Goal: Task Accomplishment & Management: Use online tool/utility

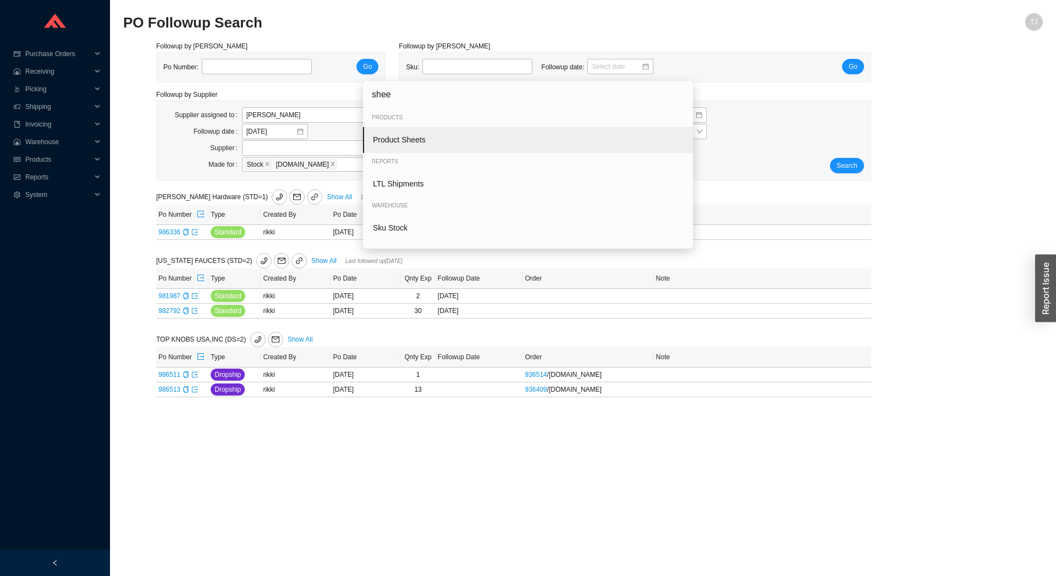
type input "sheet"
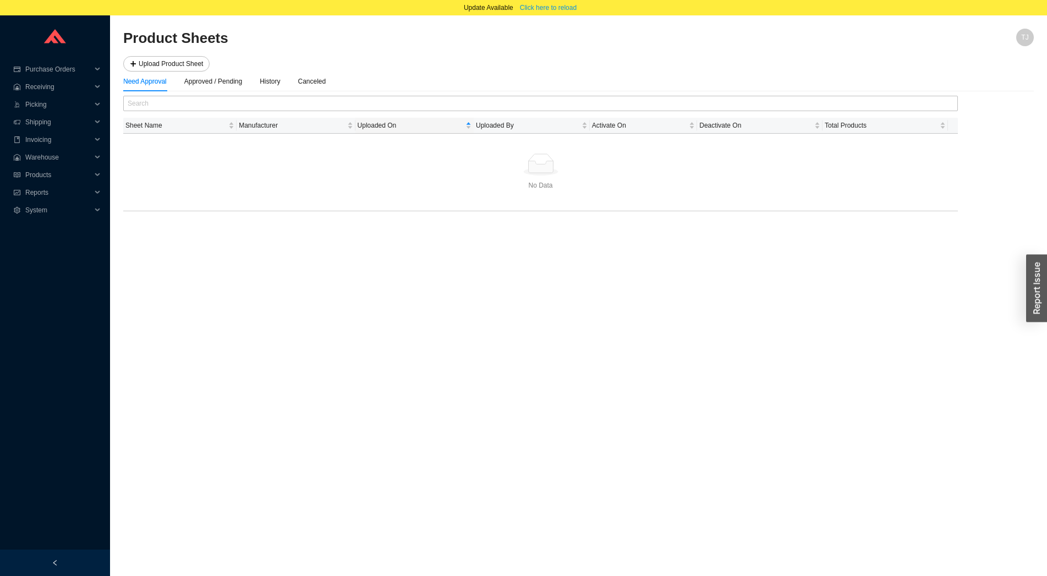
click at [185, 56] on div at bounding box center [578, 50] width 911 height 11
click at [185, 65] on span "Upload Product Sheet" at bounding box center [171, 63] width 64 height 11
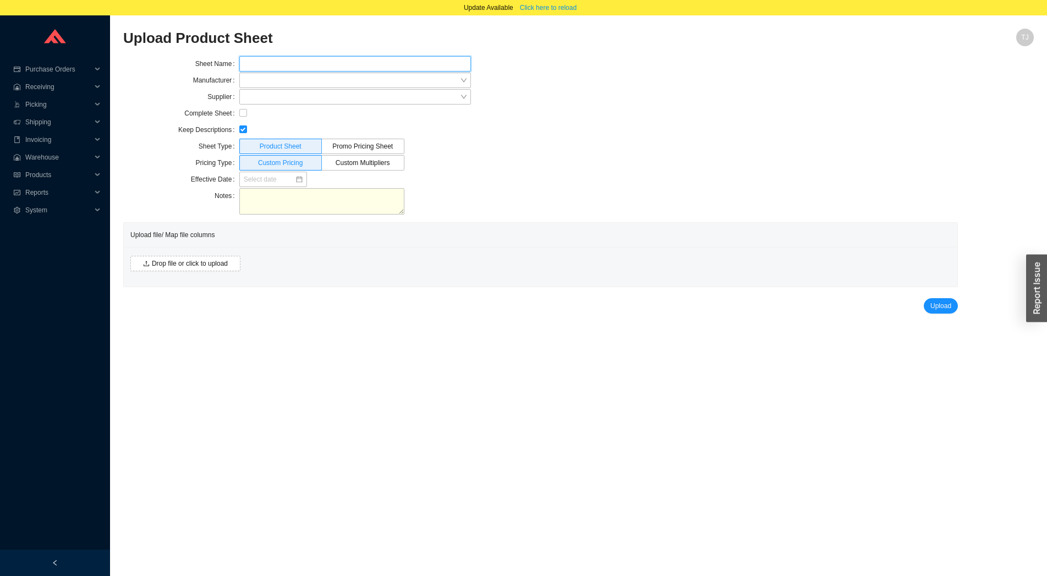
click at [284, 63] on input "text" at bounding box center [355, 63] width 232 height 15
type input "Geberit July 2025"
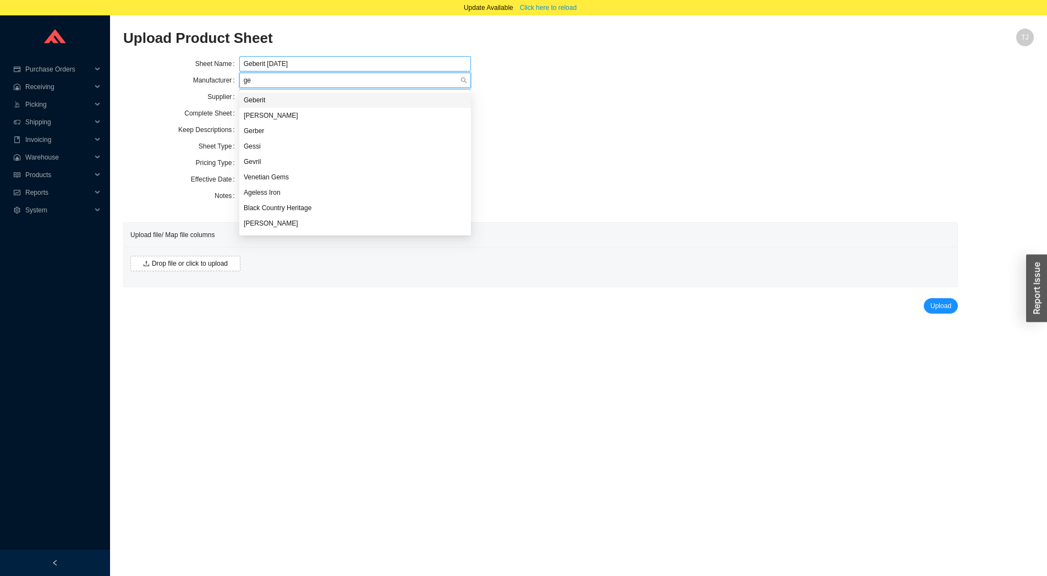
type input "geb"
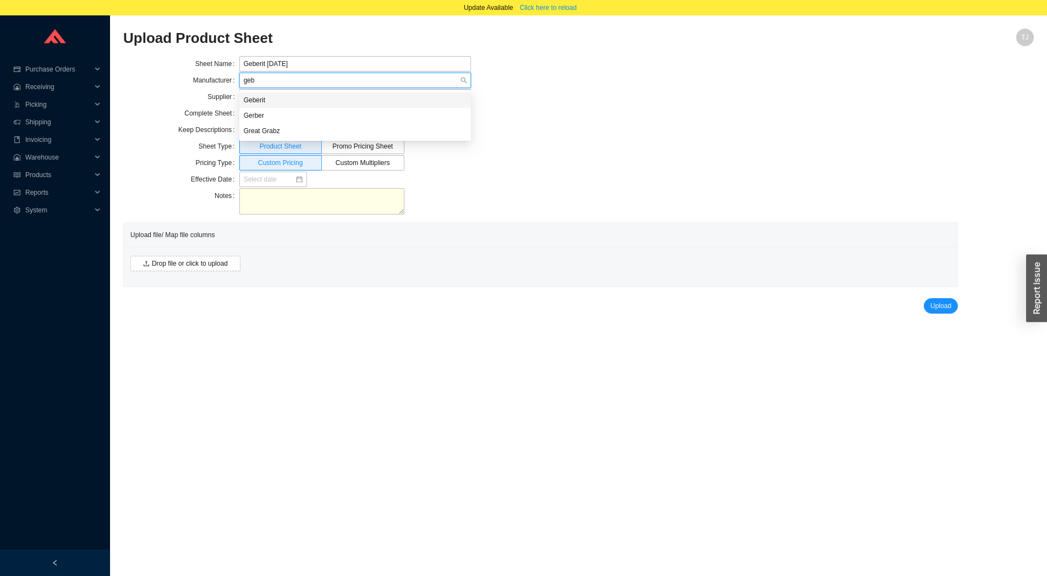
click at [265, 97] on div "Geberit" at bounding box center [355, 100] width 223 height 10
click at [246, 112] on input "checkbox" at bounding box center [243, 113] width 8 height 8
checkbox input "true"
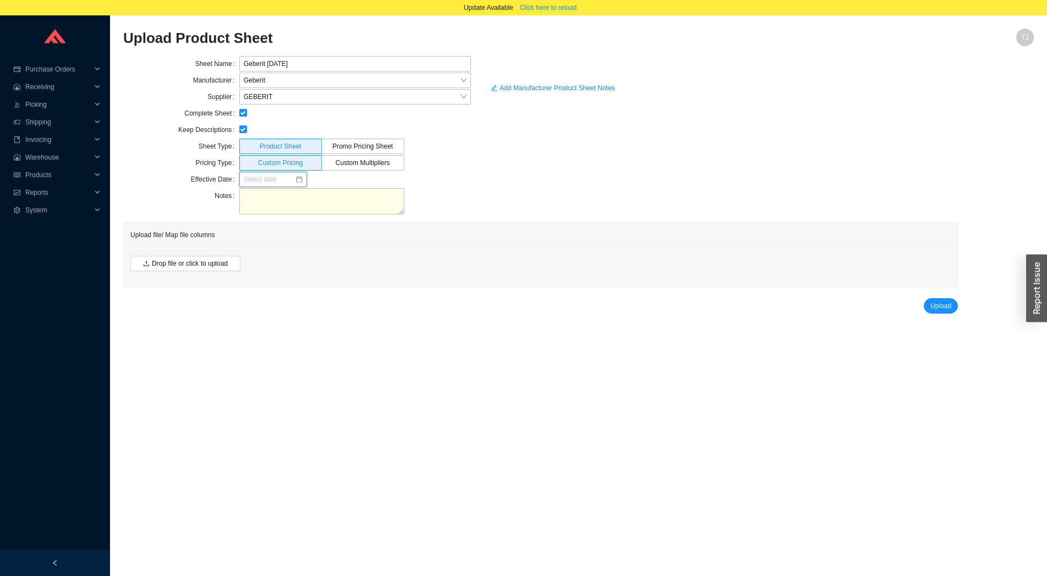
click at [259, 182] on input at bounding box center [269, 179] width 51 height 11
type input "08/28/2025"
click at [324, 297] on div "28" at bounding box center [323, 296] width 12 height 12
click at [201, 270] on button "Drop file or click to upload" at bounding box center [185, 263] width 110 height 15
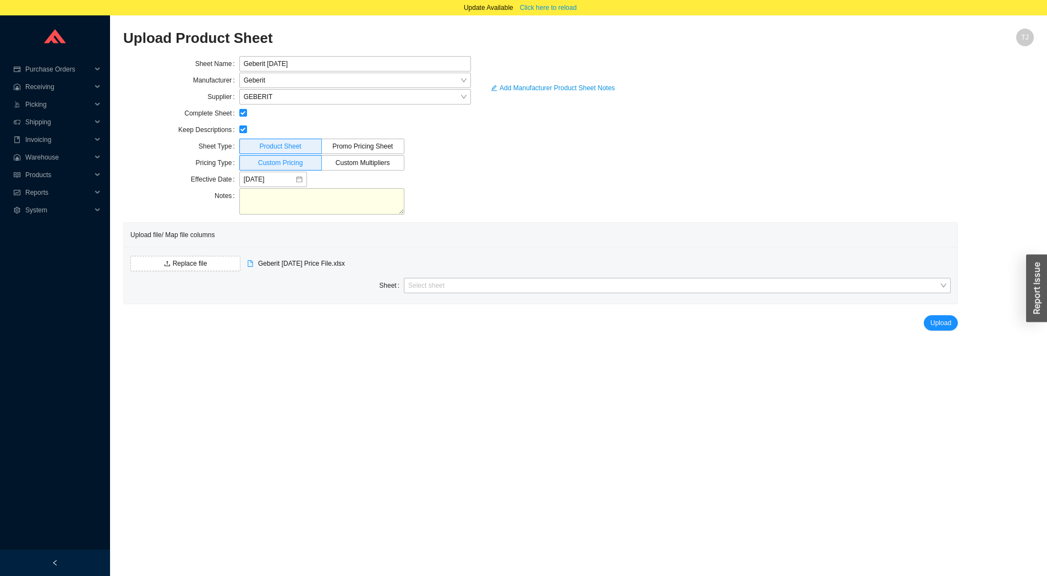
click at [423, 294] on div "Replace file Geberit July 2025 Price File.xlsx Sheet Select sheet" at bounding box center [540, 275] width 833 height 57
click at [425, 292] on input "search" at bounding box center [673, 285] width 531 height 14
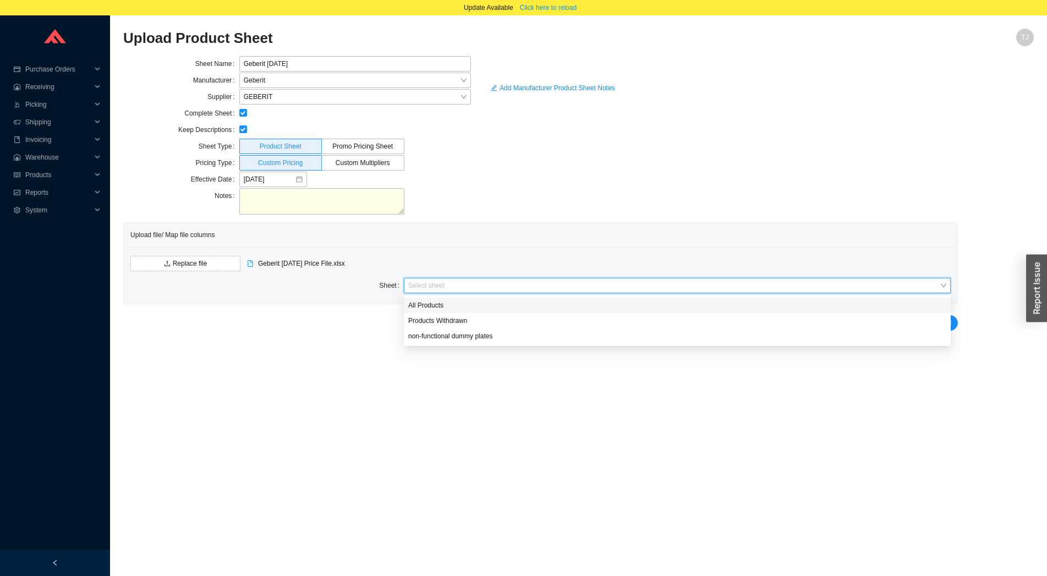
click at [466, 307] on div "All Products" at bounding box center [677, 305] width 538 height 10
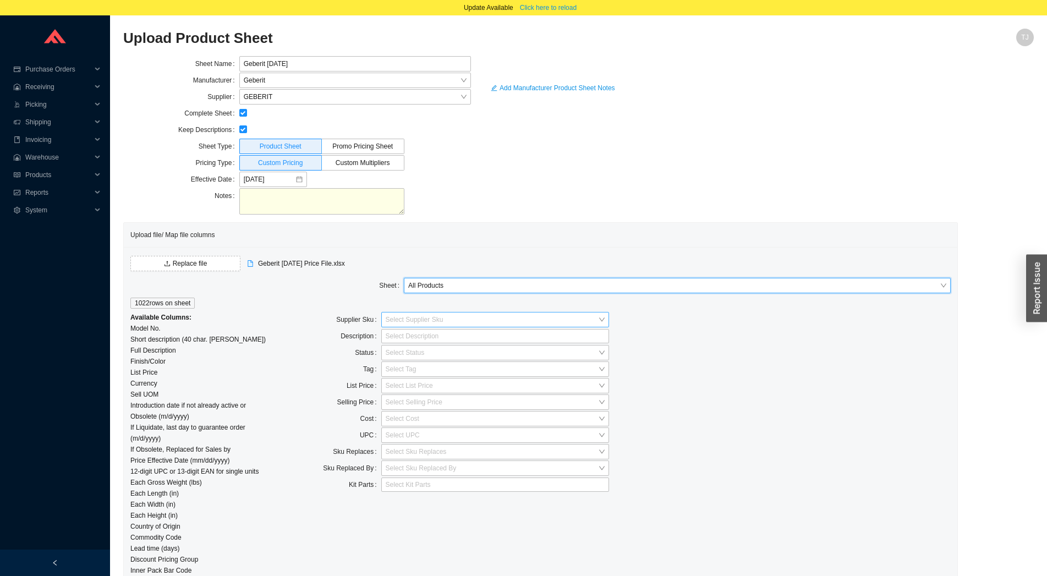
click at [404, 319] on input "search" at bounding box center [492, 319] width 212 height 14
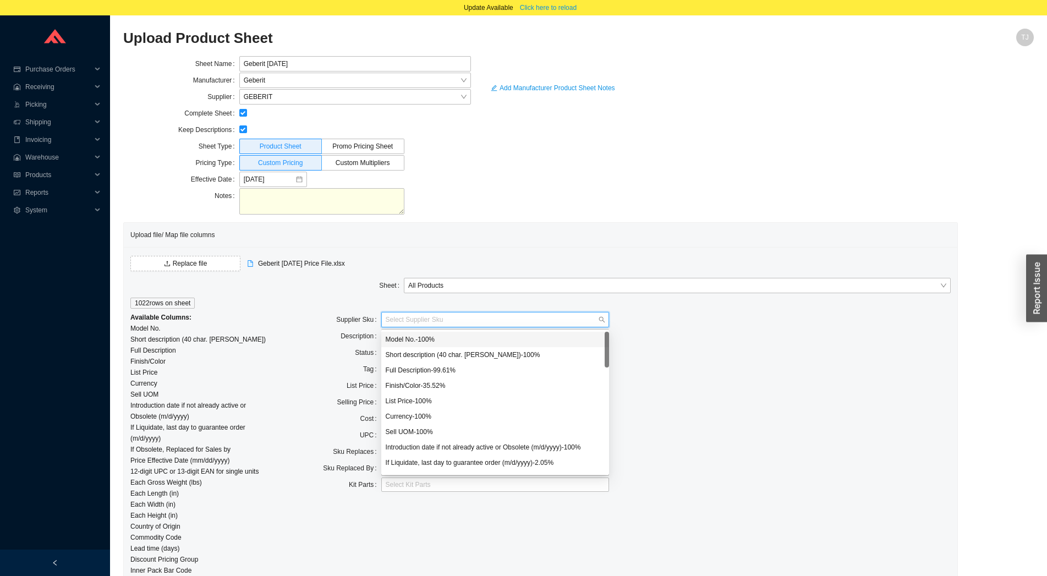
click at [435, 342] on div "Model No. - 100 %" at bounding box center [495, 339] width 219 height 10
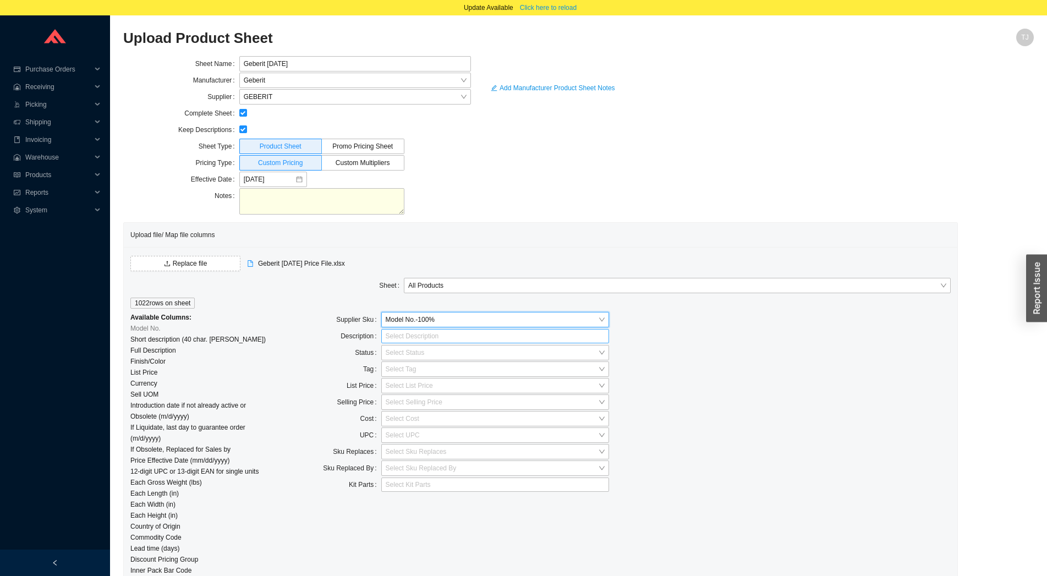
click at [408, 341] on div at bounding box center [490, 336] width 214 height 11
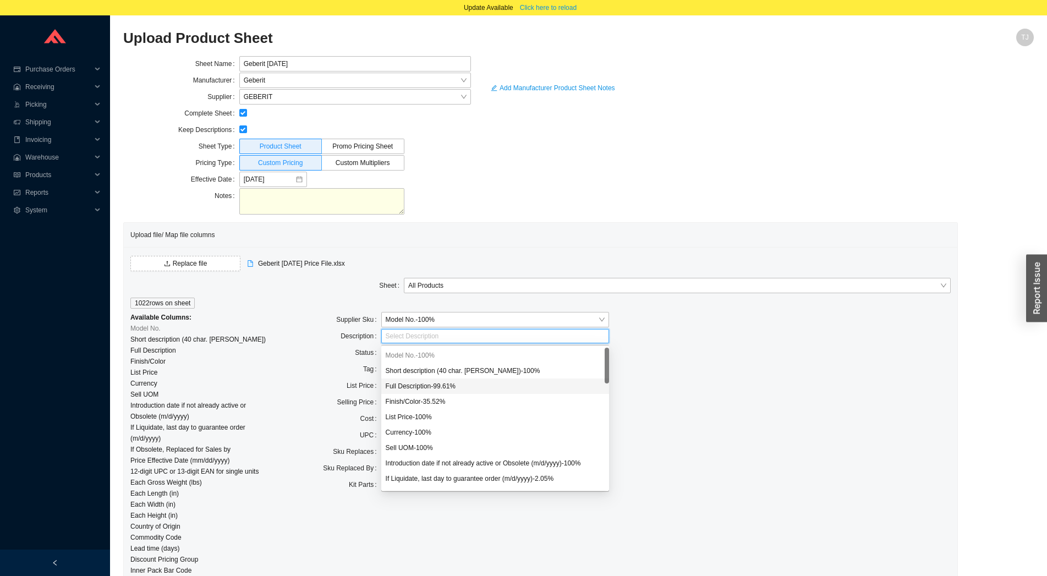
click at [429, 383] on div "Full Description - 99.61 %" at bounding box center [495, 386] width 219 height 10
click at [289, 360] on div "Status" at bounding box center [324, 353] width 114 height 17
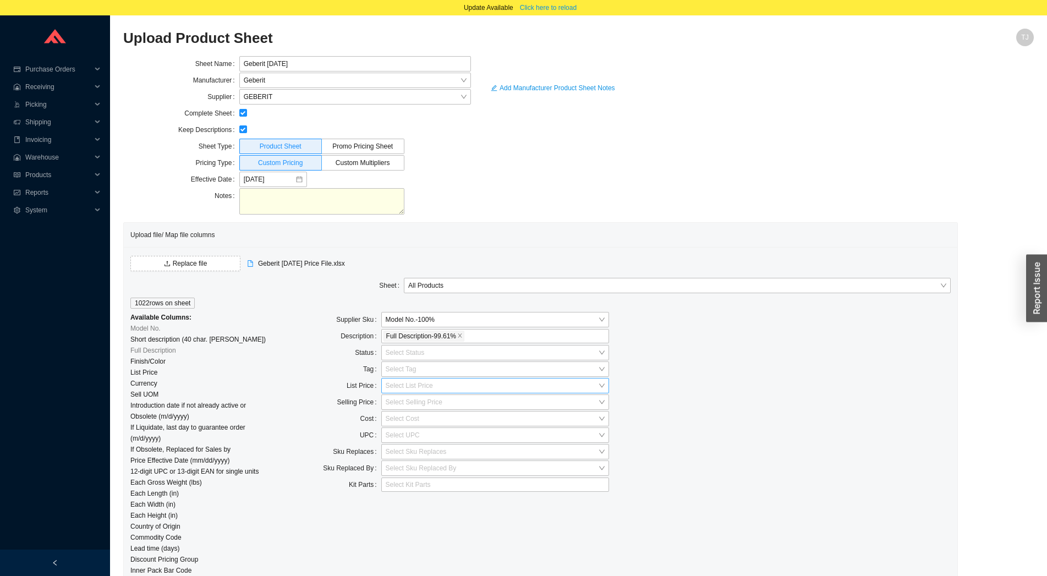
click at [408, 385] on input "search" at bounding box center [492, 386] width 212 height 14
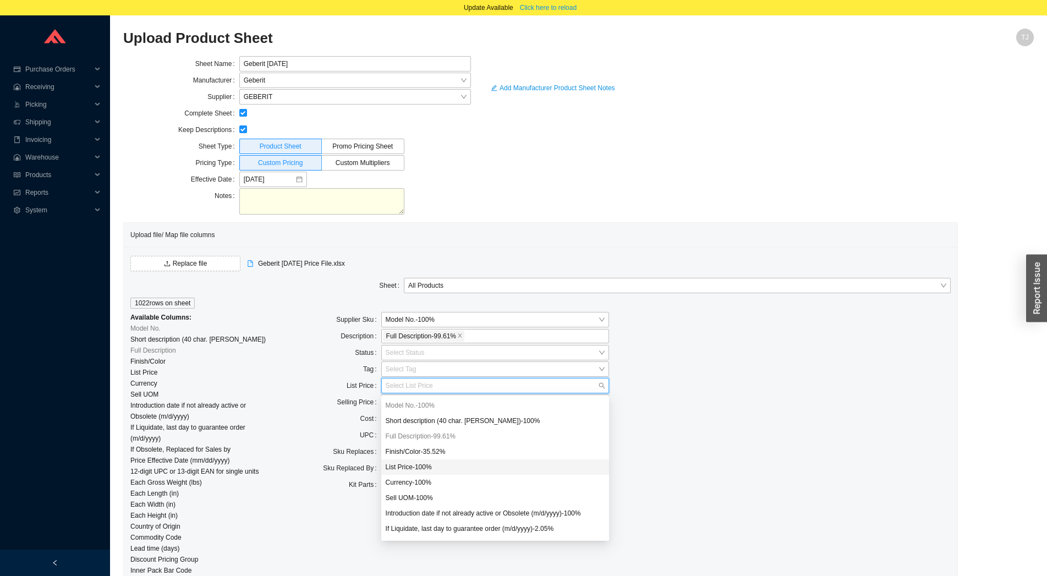
click at [426, 465] on div "List Price - 100 %" at bounding box center [495, 467] width 219 height 10
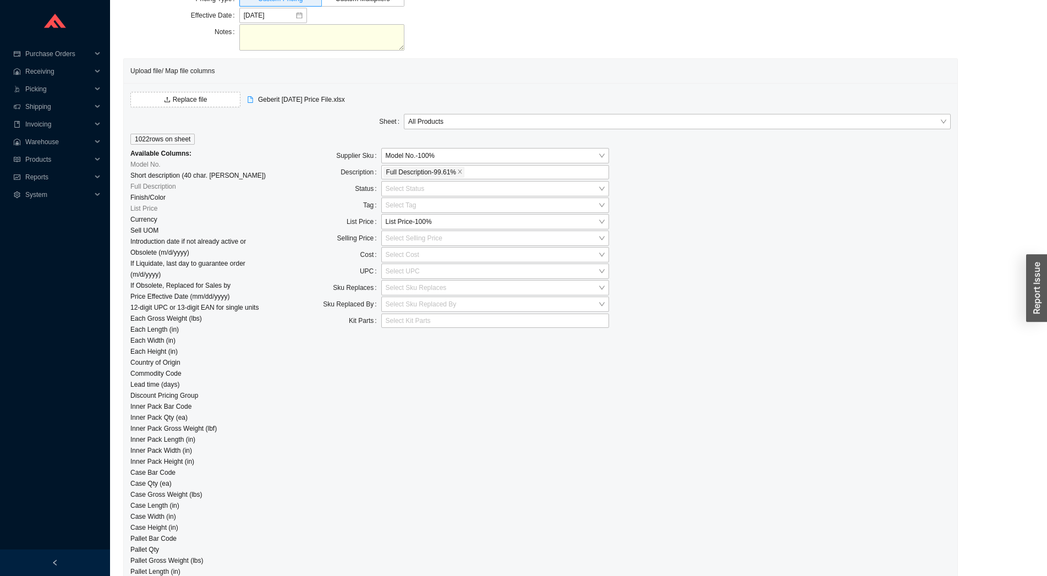
scroll to position [243, 0]
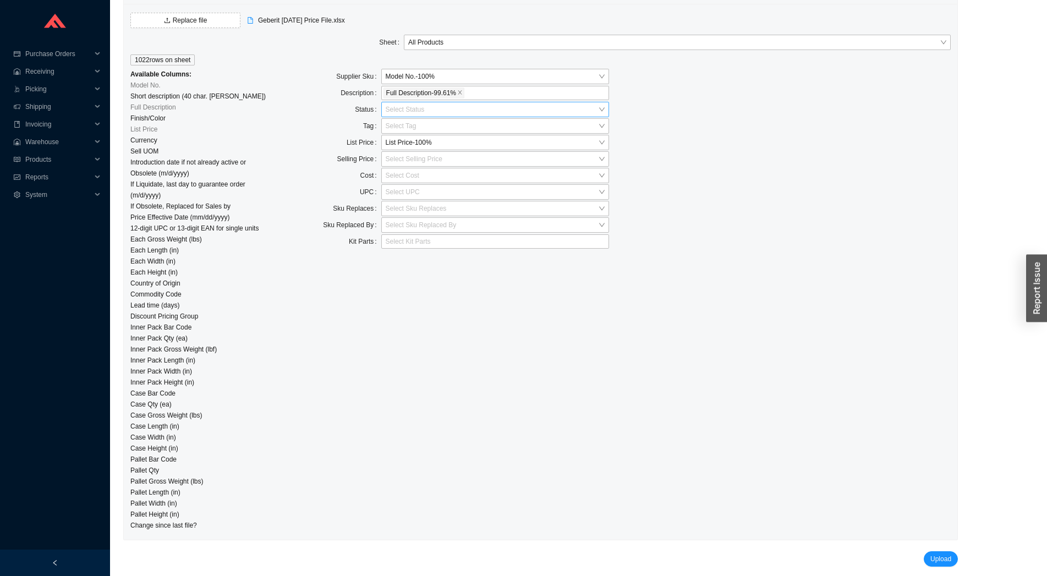
click at [403, 111] on input "search" at bounding box center [492, 109] width 212 height 14
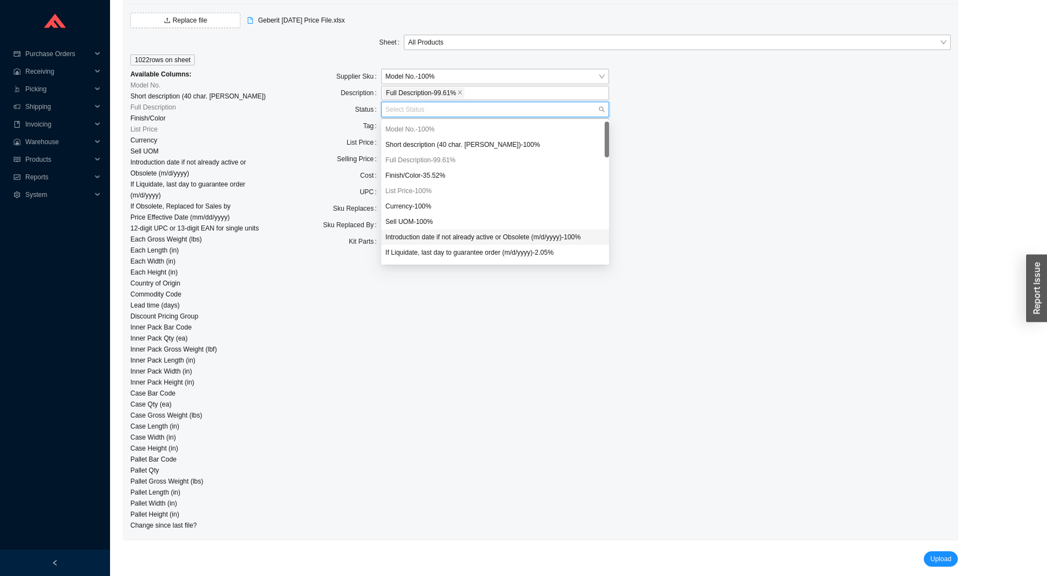
click at [431, 240] on div "Introduction date if not already active or Obsolete (m/d/yyyy) - 100 %" at bounding box center [495, 237] width 219 height 10
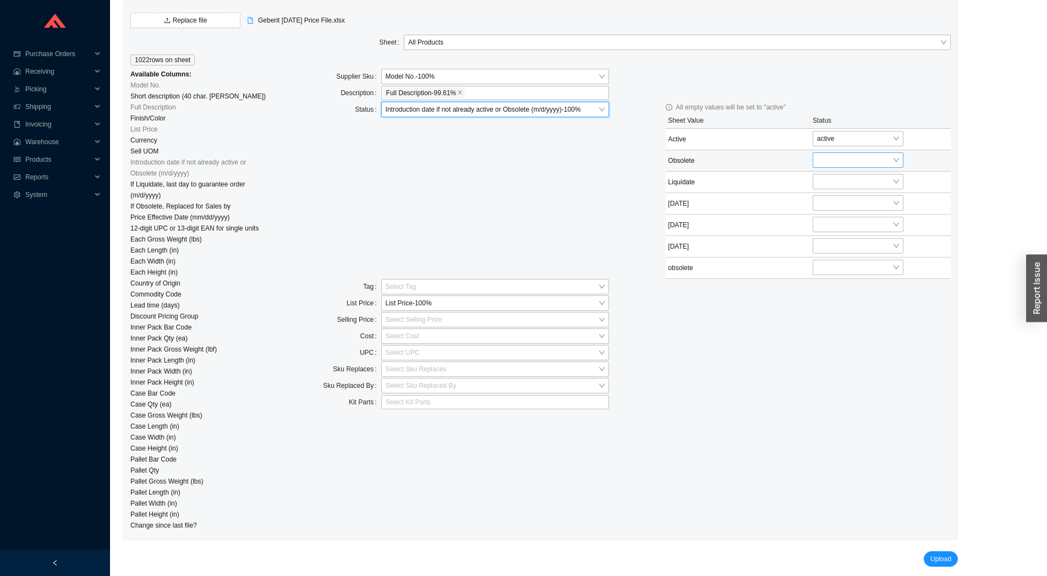
click at [847, 158] on input "search" at bounding box center [854, 160] width 75 height 14
click at [846, 196] on div "discontinued" at bounding box center [856, 195] width 83 height 10
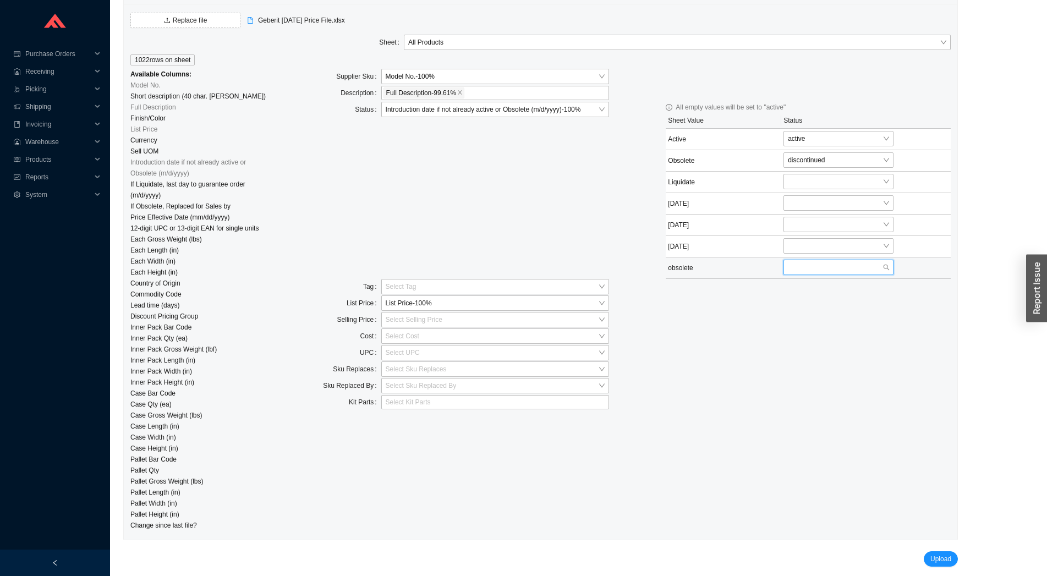
click at [813, 270] on input "search" at bounding box center [835, 267] width 95 height 14
click at [818, 302] on div "discontinued" at bounding box center [836, 303] width 103 height 10
click at [803, 248] on input "search" at bounding box center [835, 246] width 95 height 14
click at [803, 265] on div "active" at bounding box center [836, 266] width 103 height 10
click at [793, 206] on input "search" at bounding box center [835, 203] width 95 height 14
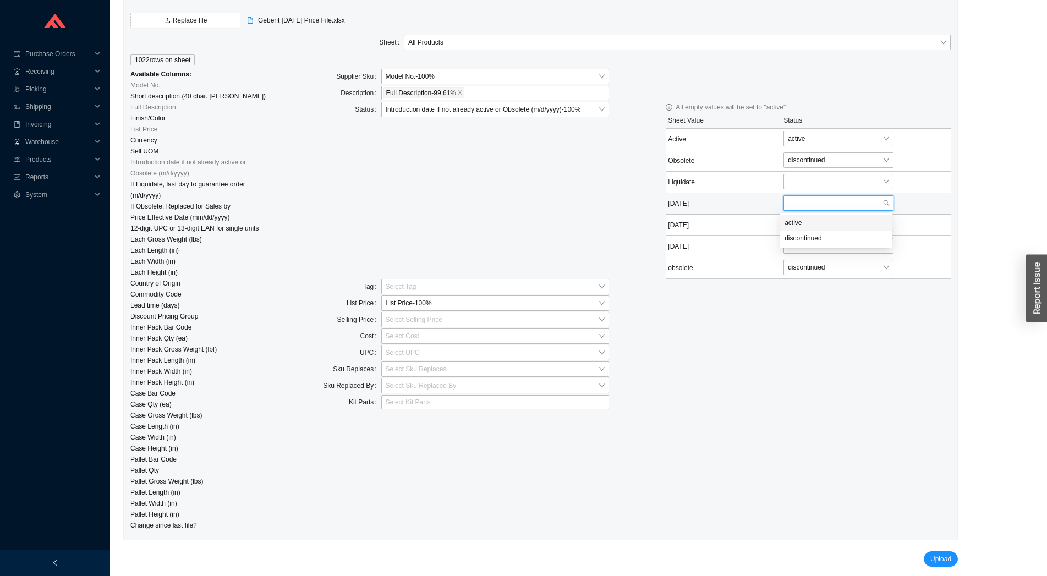
click at [792, 223] on div "active" at bounding box center [836, 223] width 103 height 10
click at [793, 222] on input "search" at bounding box center [835, 224] width 95 height 14
click at [796, 240] on div "active" at bounding box center [836, 244] width 103 height 10
click at [796, 183] on input "search" at bounding box center [835, 181] width 95 height 14
click at [798, 202] on div "active" at bounding box center [836, 201] width 103 height 10
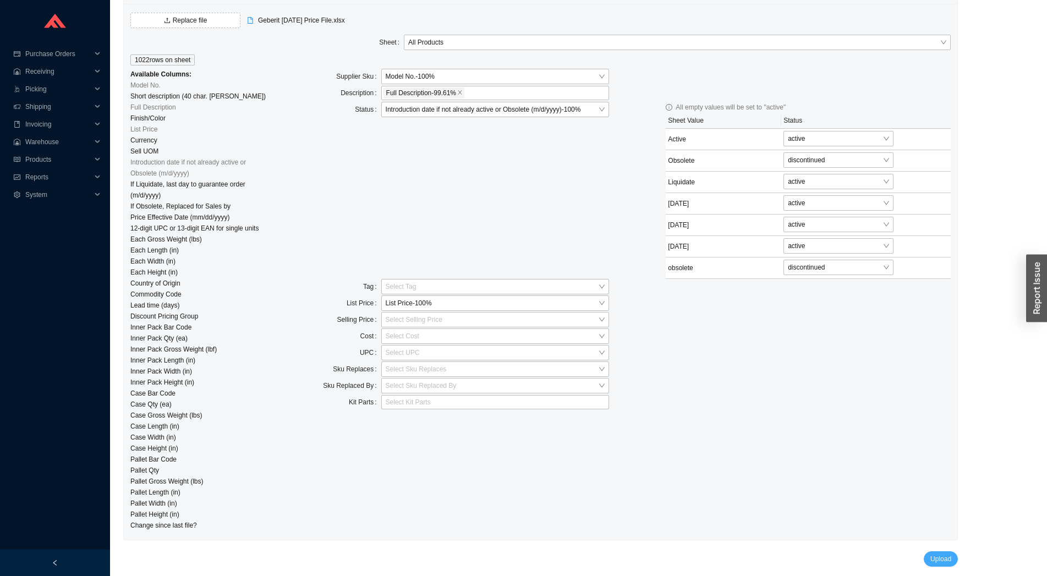
click at [946, 554] on span "Upload" at bounding box center [940, 558] width 21 height 11
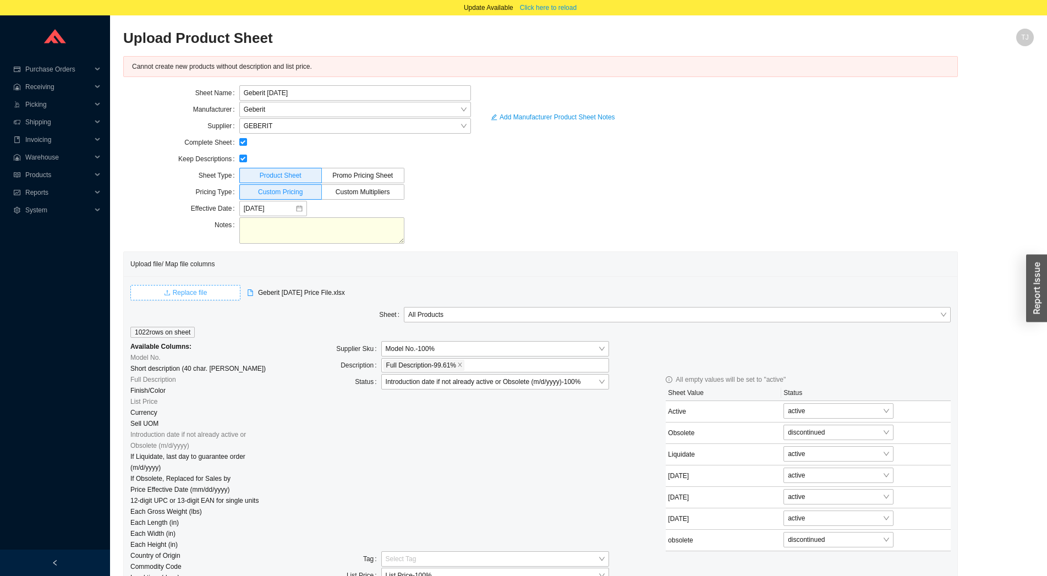
click at [184, 290] on span "Replace file" at bounding box center [190, 292] width 35 height 11
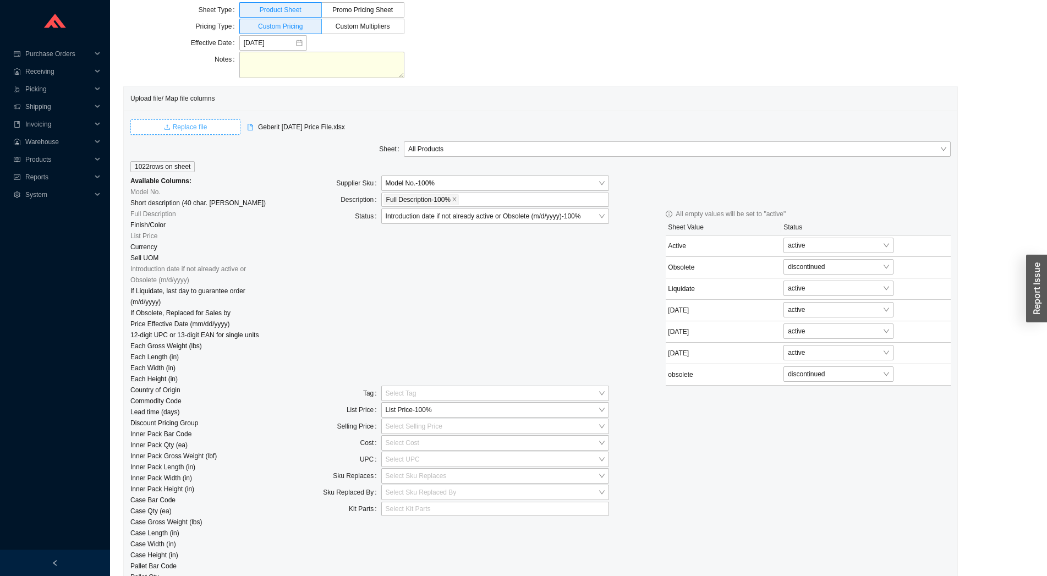
scroll to position [245, 0]
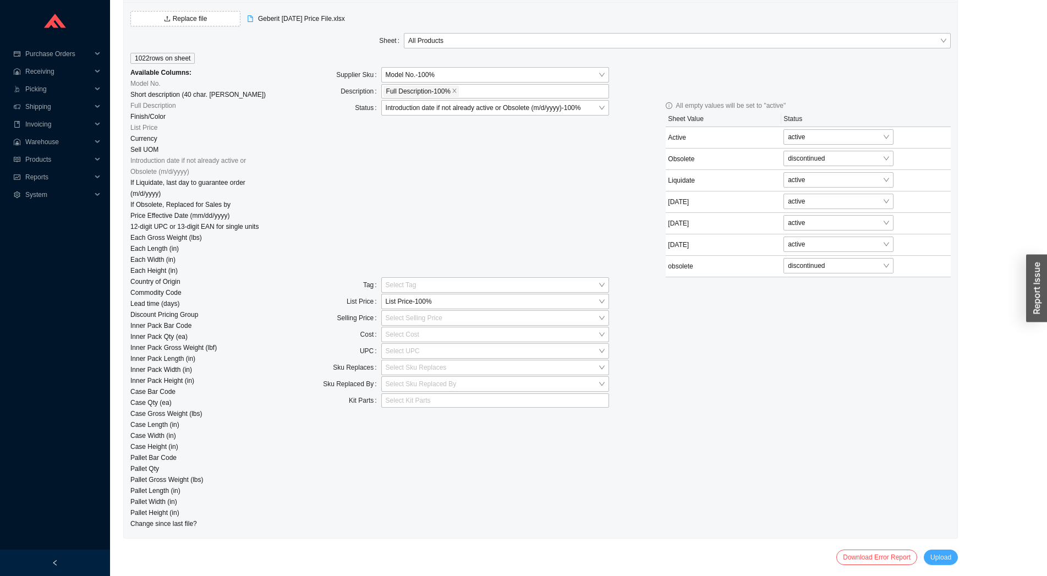
click at [942, 560] on span "Upload" at bounding box center [940, 557] width 21 height 11
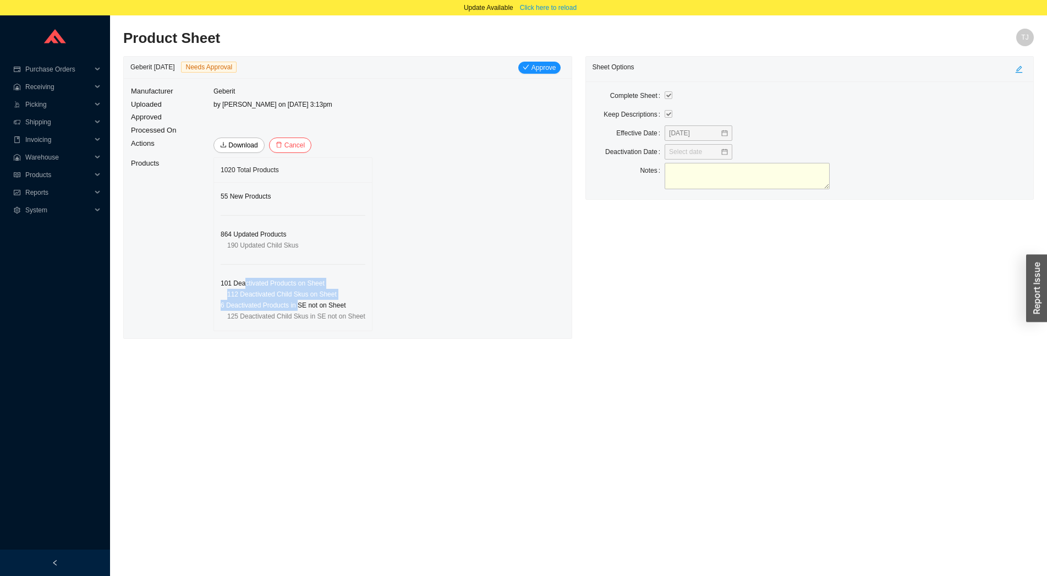
drag, startPoint x: 245, startPoint y: 285, endPoint x: 298, endPoint y: 305, distance: 56.4
click at [298, 305] on div "55 New Products 864 Updated Products 190 Updated Child Skus 101 Deactivated Pro…" at bounding box center [293, 256] width 158 height 149
click at [528, 67] on icon "check" at bounding box center [526, 67] width 7 height 7
drag, startPoint x: 608, startPoint y: 40, endPoint x: 668, endPoint y: 58, distance: 63.2
click at [608, 40] on button "Yes" at bounding box center [614, 38] width 20 height 12
